Goal: Communication & Community: Answer question/provide support

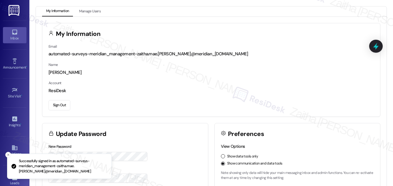
click at [11, 36] on div "Inbox" at bounding box center [14, 38] width 29 height 6
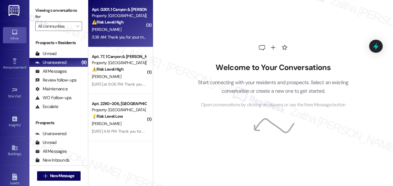
click at [135, 25] on div "⚠️ Risk Level: High The resident is unable to pay rent online and will be comin…" at bounding box center [119, 22] width 54 height 6
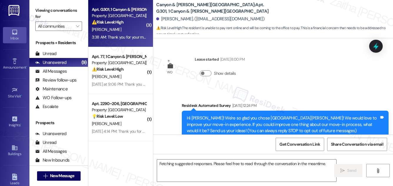
scroll to position [6059, 0]
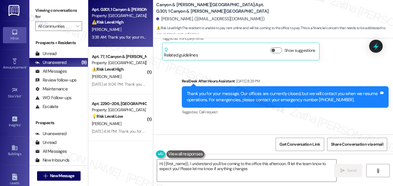
type textarea "Hi {{first_name}}, I understand you'll be coming to the office this afternoon. …"
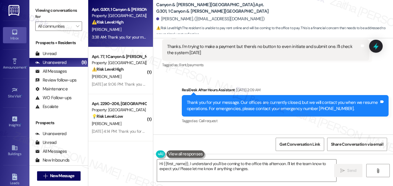
scroll to position [5925, 0]
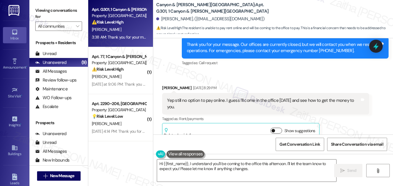
click at [278, 128] on button "Show suggestions" at bounding box center [276, 131] width 12 height 6
click at [275, 128] on button "Hide Suggestions" at bounding box center [278, 131] width 12 height 6
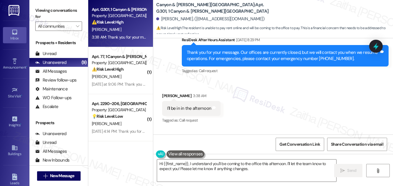
scroll to position [6059, 0]
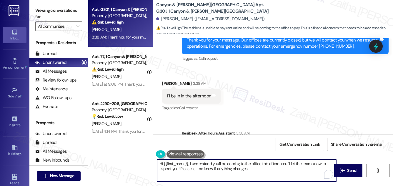
click at [257, 168] on textarea "Hi {{first_name}}, I understand you'll be coming to the office this afternoon. …" at bounding box center [246, 170] width 179 height 22
click at [348, 171] on span "Send" at bounding box center [351, 170] width 9 height 6
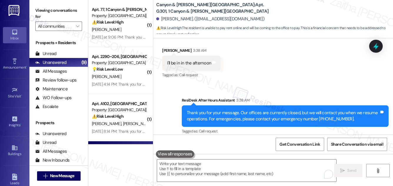
scroll to position [6106, 0]
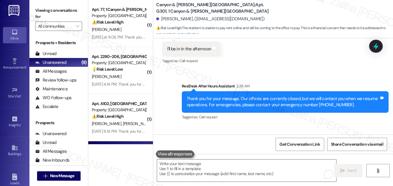
drag, startPoint x: 183, startPoint y: 114, endPoint x: 274, endPoint y: 121, distance: 90.5
click at [274, 147] on div "Hi [PERSON_NAME], I understand you'll be coming to the office this afternoon. I…" at bounding box center [285, 157] width 207 height 21
copy div "Hi [PERSON_NAME], I understand you'll be coming to the office this afternoon. I…"
click at [262, 84] on div "Sent via SMS ResiDesk After Hours Assistant 3:38 AM Thank you for your message.…" at bounding box center [285, 102] width 216 height 47
click at [375, 46] on icon at bounding box center [375, 46] width 7 height 9
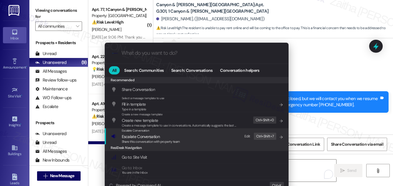
click at [137, 136] on span "Escalate Conversation" at bounding box center [141, 136] width 38 height 5
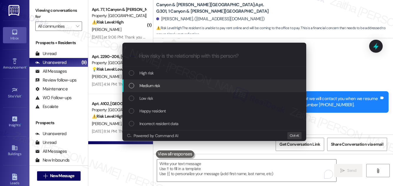
click at [161, 83] on div "Medium risk" at bounding box center [215, 85] width 172 height 6
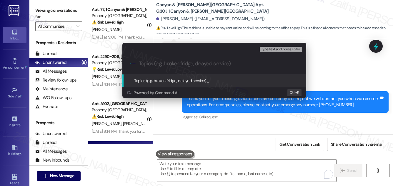
paste input "Office Visit Confirmation"
type input "Office Visit Confirmation"
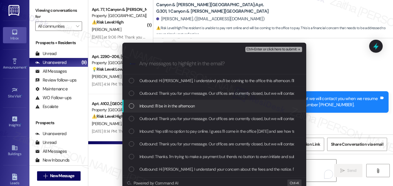
click at [211, 104] on div "Inbound: I'll be in in the afternoon" at bounding box center [215, 106] width 172 height 6
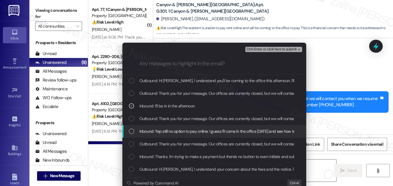
click at [205, 129] on span "Inbound: Yep still no option to pay online. I guess I'll come in the office [DA…" at bounding box center [236, 131] width 194 height 6
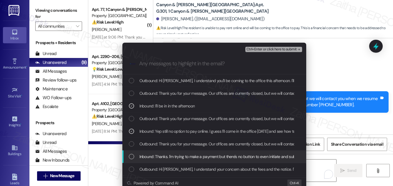
click at [209, 155] on span "Inbound: Thanks. I'm trying to make a payment but there's no button to even ini…" at bounding box center [247, 156] width 216 height 6
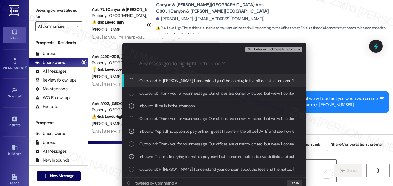
click at [271, 50] on span "Ctrl+Enter or click here to submit" at bounding box center [271, 49] width 50 height 4
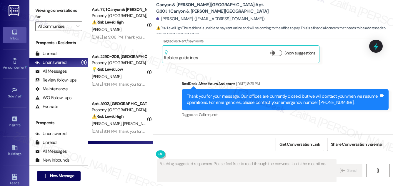
scroll to position [78, 0]
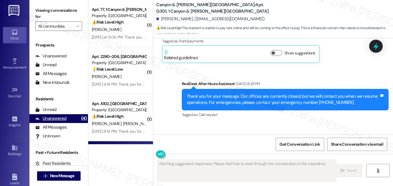
click at [54, 120] on div "Unanswered" at bounding box center [50, 118] width 31 height 6
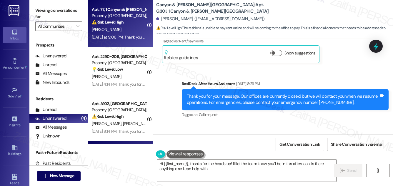
type textarea "Hi {{first_name}}, thanks for the heads up! I'll let the team know you'll be in…"
click at [135, 30] on div "[PERSON_NAME]" at bounding box center [119, 29] width 56 height 7
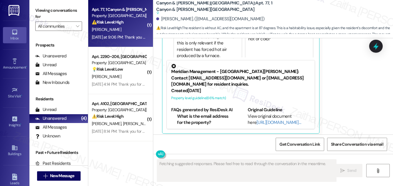
scroll to position [581, 0]
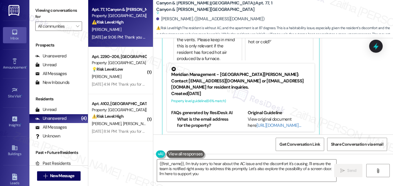
type textarea "{{first_name}}, I'm truly sorry to hear about the AC issue and the discomfort i…"
